Goal: Book appointment/travel/reservation

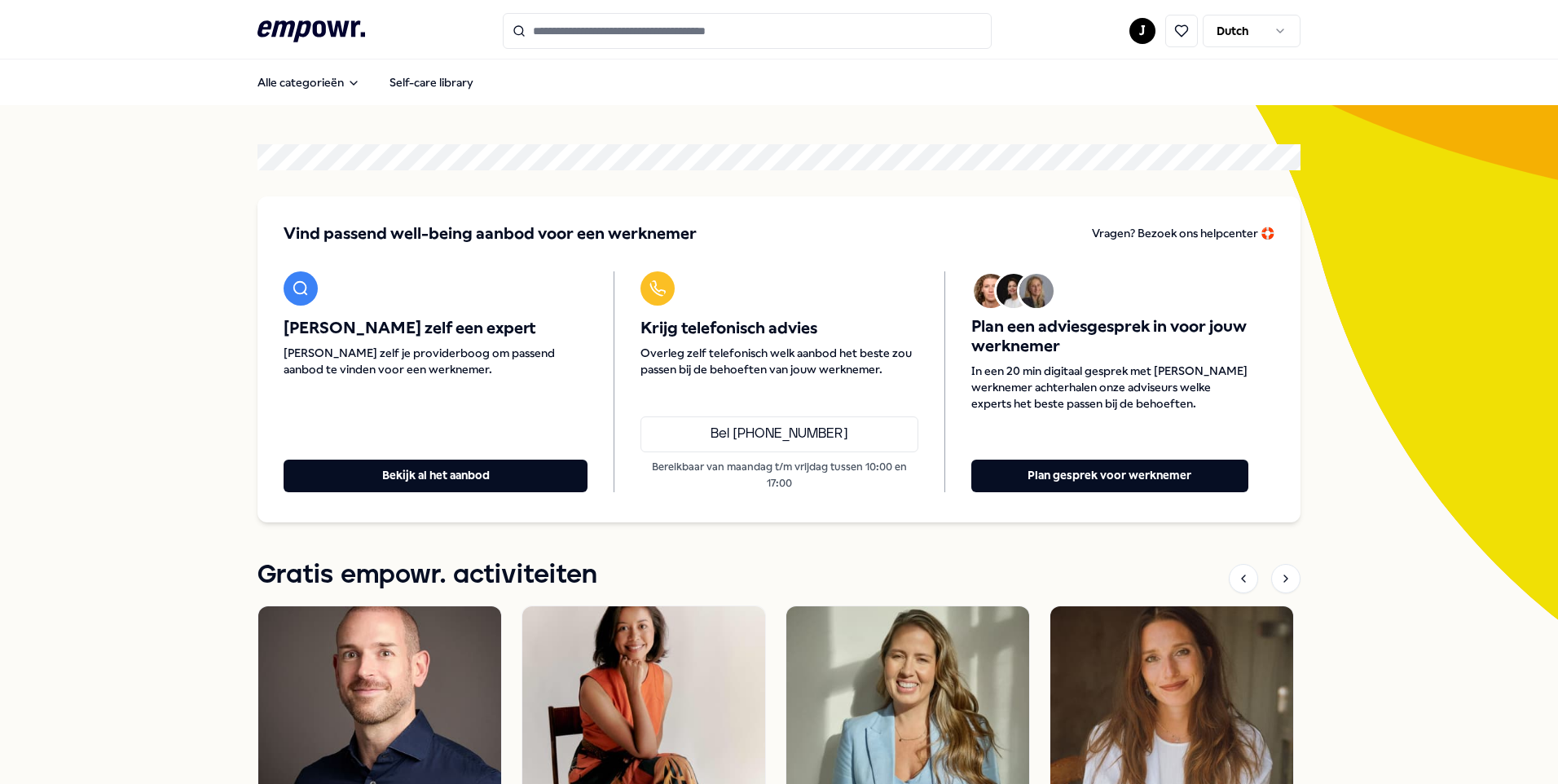
click at [1175, 33] on icon at bounding box center [1181, 31] width 15 height 15
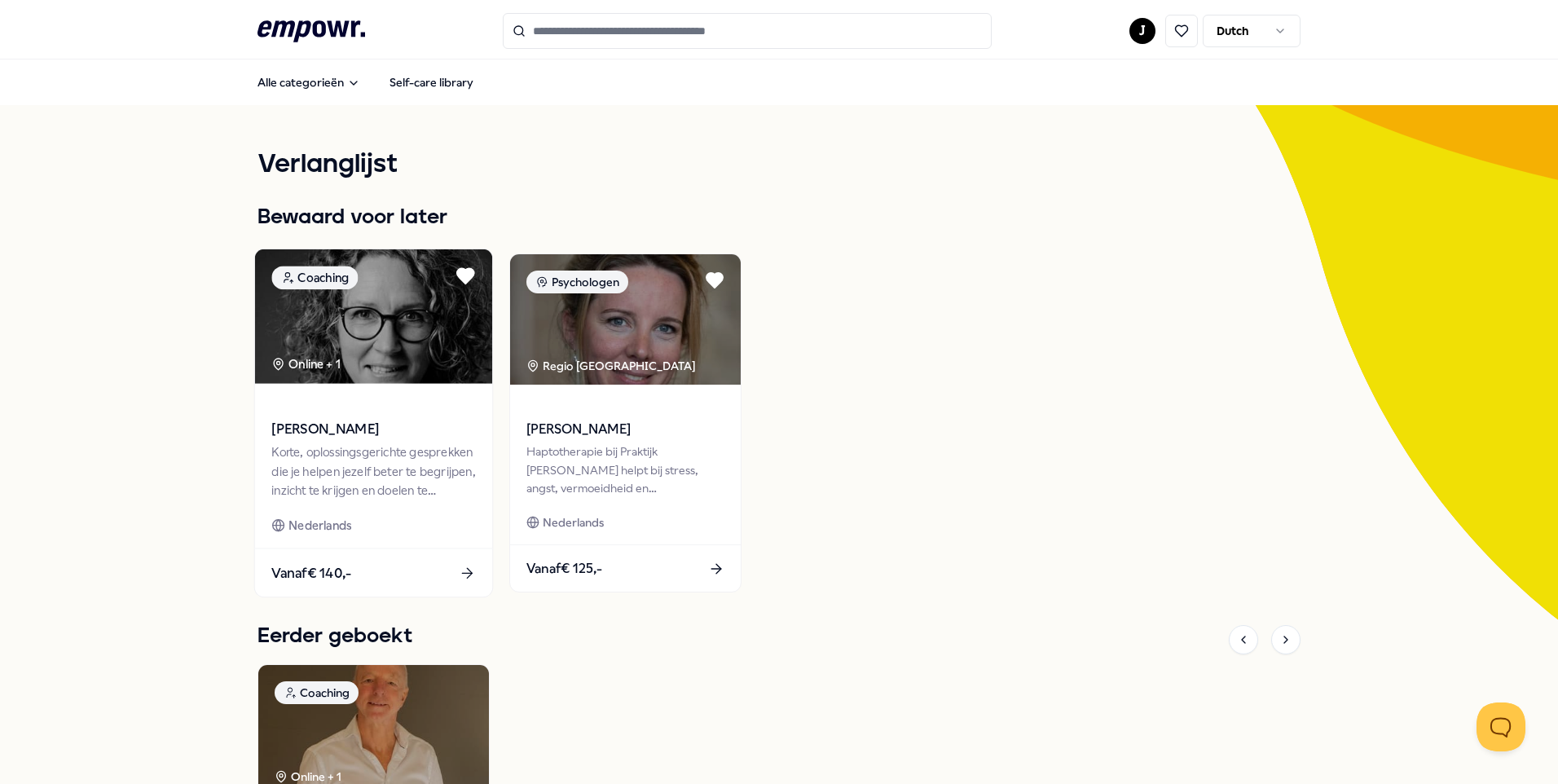
click at [318, 434] on span "[PERSON_NAME]" at bounding box center [373, 429] width 204 height 21
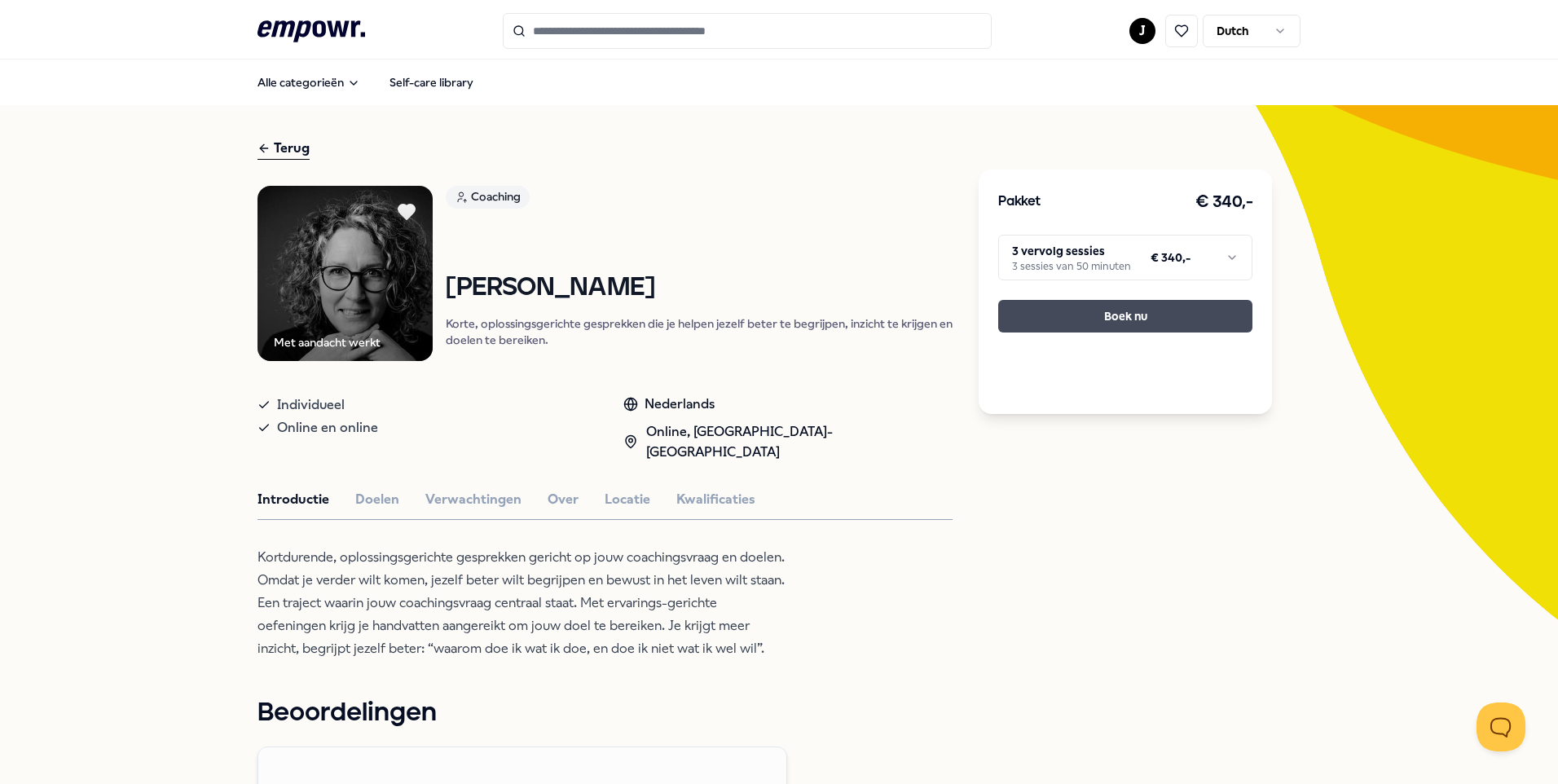
click at [1104, 321] on button "Boek nu" at bounding box center [1125, 316] width 254 height 33
